Goal: Check status: Check status

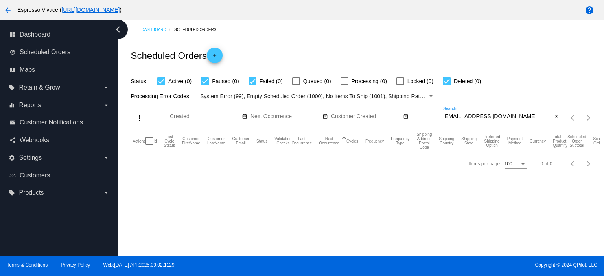
click at [255, 82] on div at bounding box center [252, 81] width 8 height 8
click at [252, 85] on input "Failed (0)" at bounding box center [252, 85] width 0 height 0
checkbox input "false"
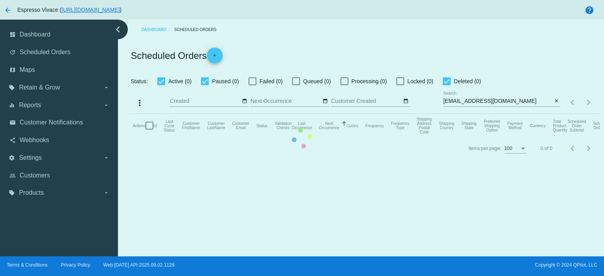
click at [446, 114] on mat-table "Actions Id Last Cycle Status Customer FirstName Customer LastName Customer Emai…" at bounding box center [364, 126] width 471 height 24
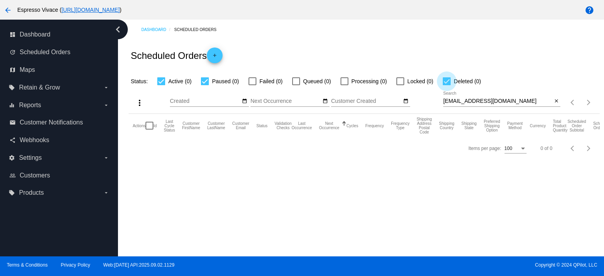
click at [447, 83] on div at bounding box center [447, 81] width 8 height 8
click at [447, 85] on input "Deleted (0)" at bounding box center [446, 85] width 0 height 0
checkbox input "false"
click at [208, 82] on div at bounding box center [205, 81] width 8 height 8
click at [205, 85] on input "Paused (0)" at bounding box center [204, 85] width 0 height 0
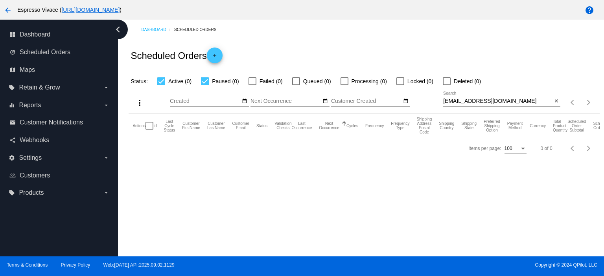
checkbox input "false"
